Goal: Task Accomplishment & Management: Complete application form

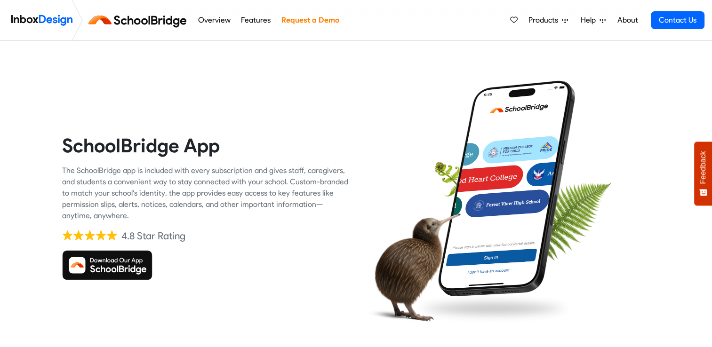
click at [105, 269] on img at bounding box center [107, 265] width 90 height 30
click at [133, 265] on img at bounding box center [107, 265] width 90 height 30
click at [147, 19] on img at bounding box center [140, 20] width 106 height 23
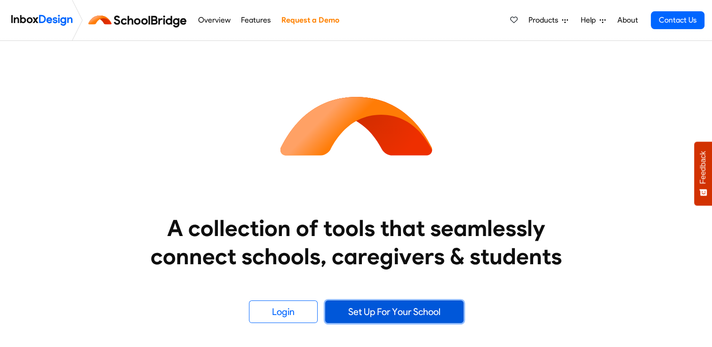
click at [411, 314] on link "Set Up For Your School" at bounding box center [394, 312] width 138 height 23
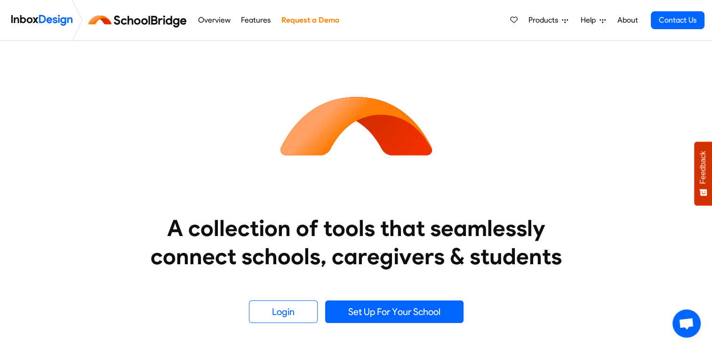
click at [132, 16] on img at bounding box center [140, 20] width 106 height 23
click at [274, 322] on link "Login" at bounding box center [283, 312] width 69 height 23
